Goal: Task Accomplishment & Management: Use online tool/utility

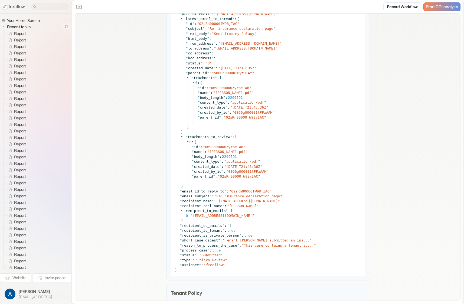
scroll to position [661, 0]
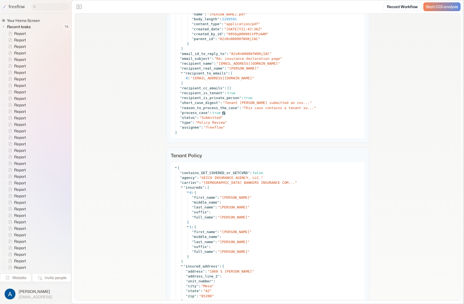
click at [214, 112] on span "true" at bounding box center [216, 113] width 8 height 4
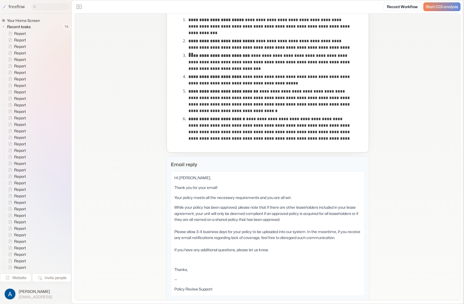
scroll to position [53, 0]
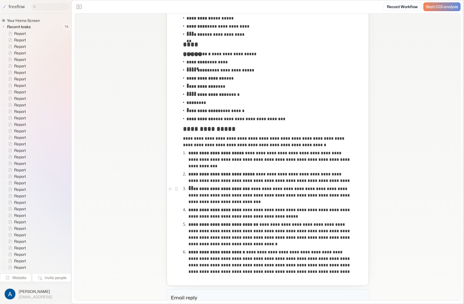
click at [214, 144] on p "**********" at bounding box center [268, 141] width 170 height 13
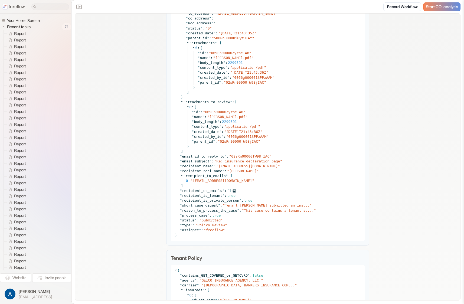
scroll to position [609, 0]
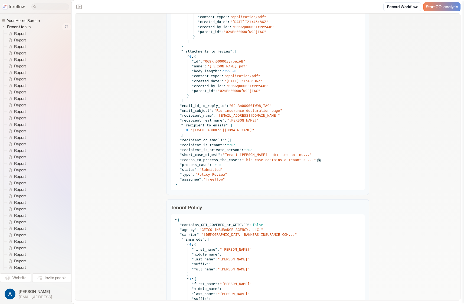
drag, startPoint x: 263, startPoint y: 160, endPoint x: 259, endPoint y: 160, distance: 4.1
click at [263, 160] on span "This case contains a tenant su..." at bounding box center [279, 160] width 70 height 4
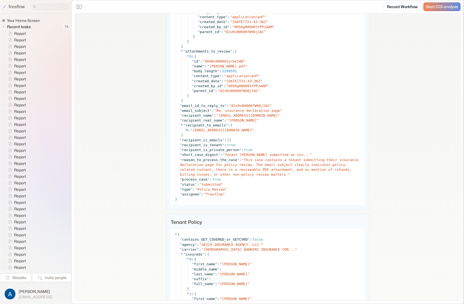
drag, startPoint x: 104, startPoint y: 159, endPoint x: 122, endPoint y: 167, distance: 19.1
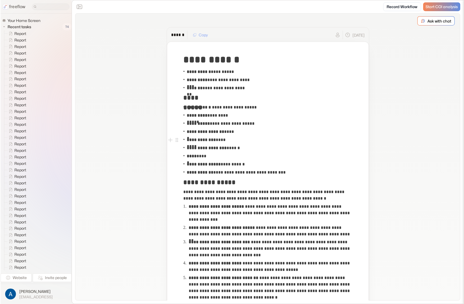
scroll to position [1, 0]
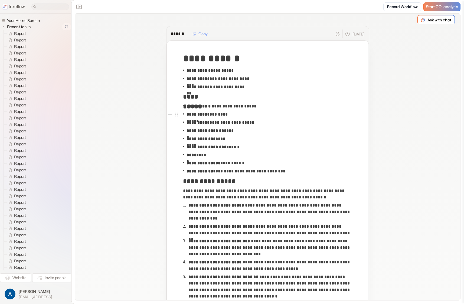
drag, startPoint x: 123, startPoint y: 114, endPoint x: 81, endPoint y: 32, distance: 92.7
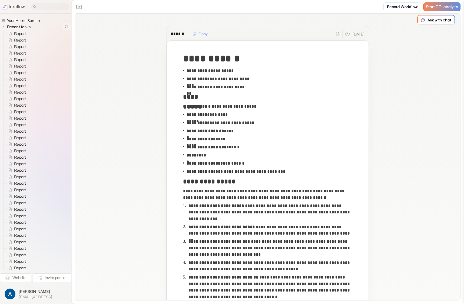
drag, startPoint x: 111, startPoint y: 28, endPoint x: 53, endPoint y: 10, distance: 61.0
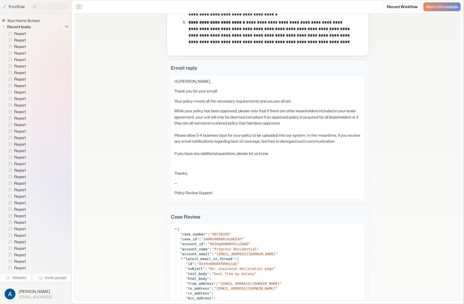
scroll to position [346, 0]
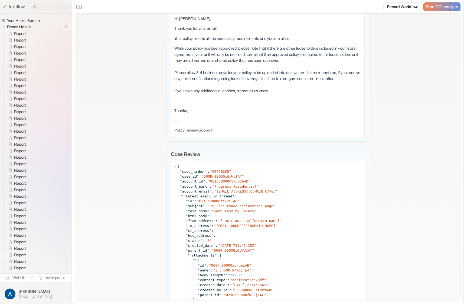
click at [205, 82] on p "While your policy has been approved, please note that if there are other leaseh…" at bounding box center [267, 69] width 187 height 48
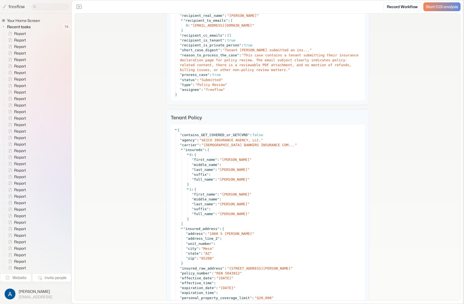
scroll to position [815, 0]
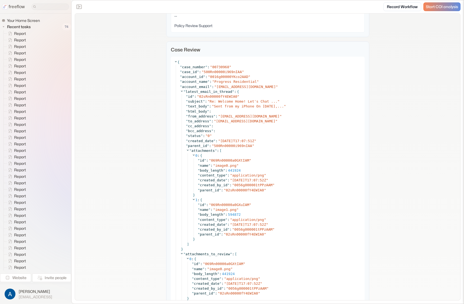
scroll to position [583, 0]
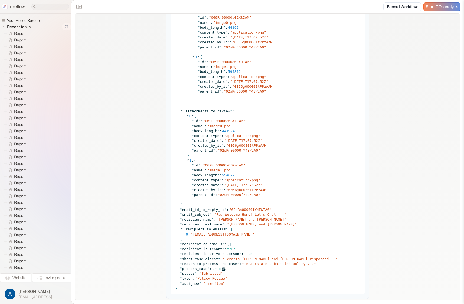
click at [201, 268] on span "process_case" at bounding box center [194, 269] width 25 height 4
click at [255, 262] on span "Tenants are submitting policy ..." at bounding box center [279, 264] width 70 height 4
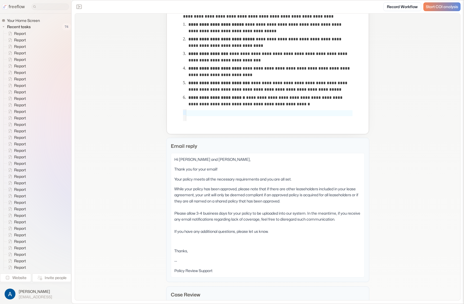
scroll to position [190, 0]
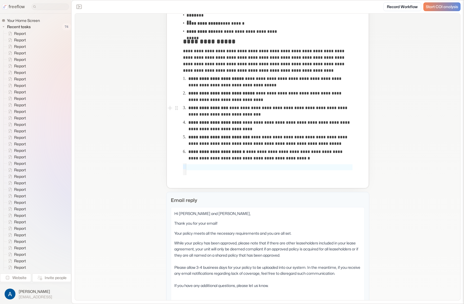
scroll to position [26, 0]
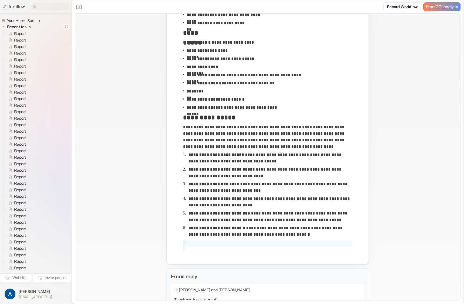
scroll to position [0, 0]
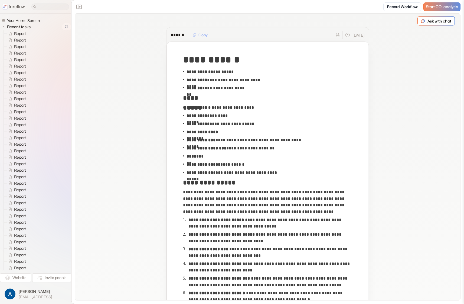
click at [224, 74] on p "**********" at bounding box center [210, 72] width 47 height 7
copy p "********"
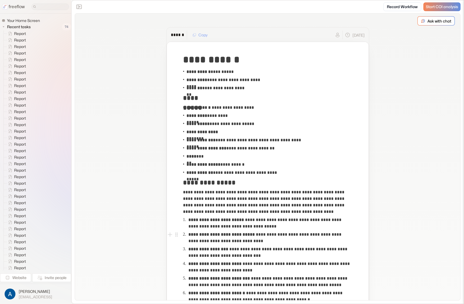
drag, startPoint x: 117, startPoint y: 106, endPoint x: 113, endPoint y: 52, distance: 54.0
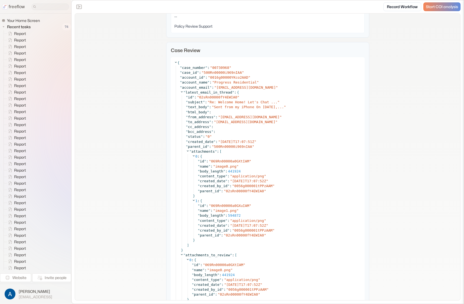
scroll to position [441, 0]
click at [174, 59] on icon at bounding box center [176, 61] width 4 height 4
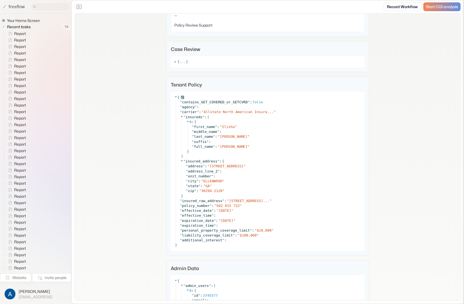
click at [174, 95] on icon at bounding box center [176, 97] width 4 height 4
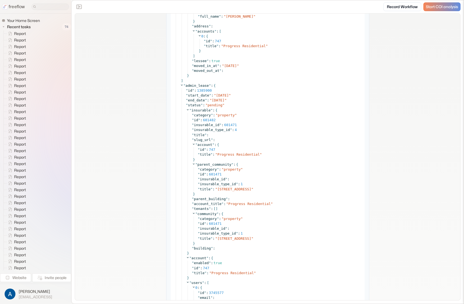
scroll to position [559, 0]
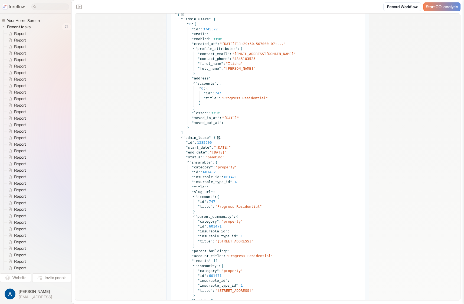
click at [180, 136] on icon at bounding box center [182, 137] width 4 height 4
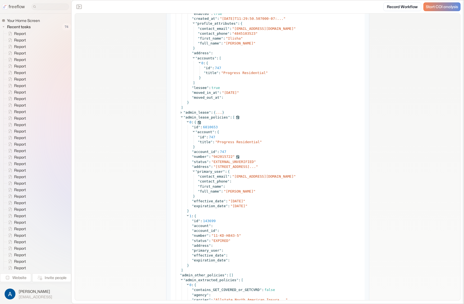
scroll to position [592, 0]
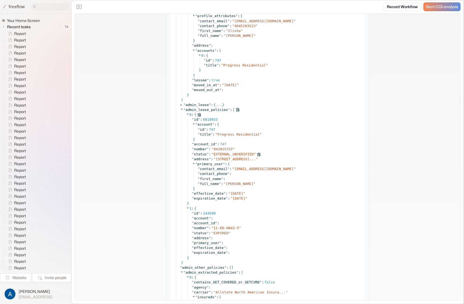
click at [237, 152] on span "EXTERNAL_UNVERIFIED" at bounding box center [234, 154] width 40 height 4
copy span "EXTERNAL_UNVERIFIED"
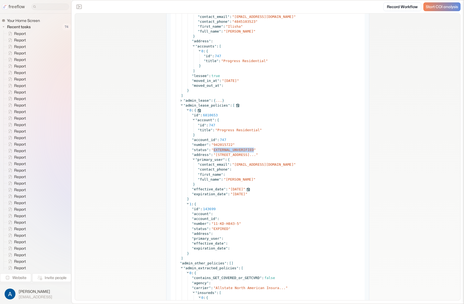
scroll to position [756, 0]
